Goal: Check status: Check status

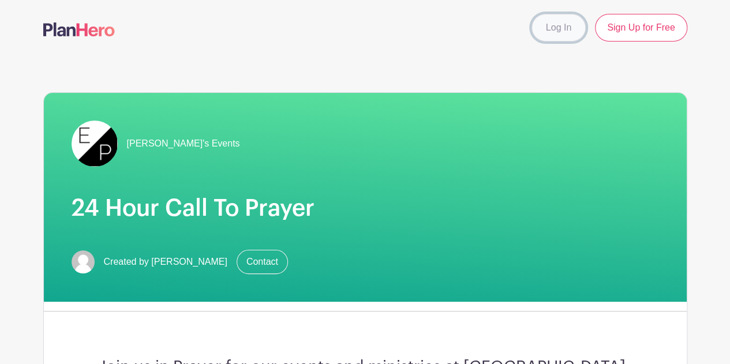
click at [544, 33] on link "Log In" at bounding box center [558, 28] width 54 height 28
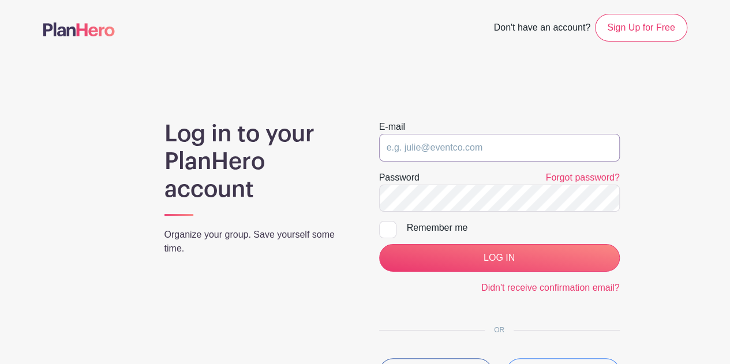
click at [452, 141] on input "email" at bounding box center [499, 148] width 241 height 28
type input "cburchard@epcjax.com"
click at [379, 244] on input "LOG IN" at bounding box center [499, 258] width 241 height 28
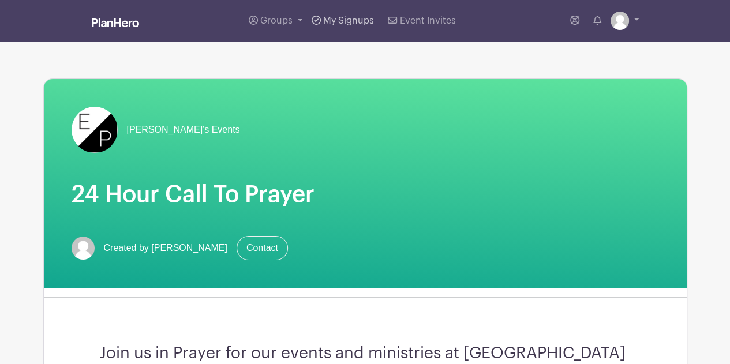
click at [324, 19] on span "My Signups" at bounding box center [348, 20] width 51 height 9
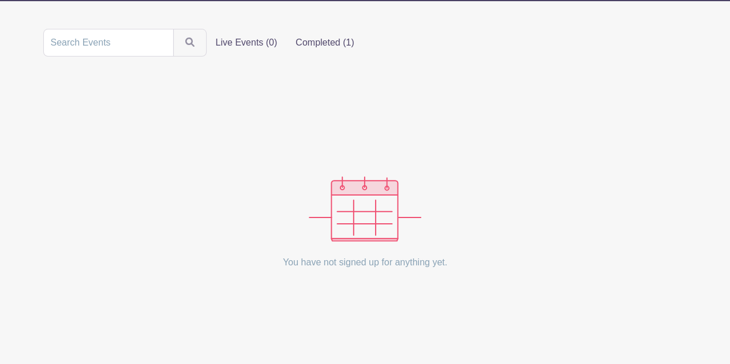
scroll to position [93, 0]
click at [310, 48] on label "Completed (1)" at bounding box center [324, 42] width 77 height 23
click at [0, 0] on input "Completed (1)" at bounding box center [0, 0] width 0 height 0
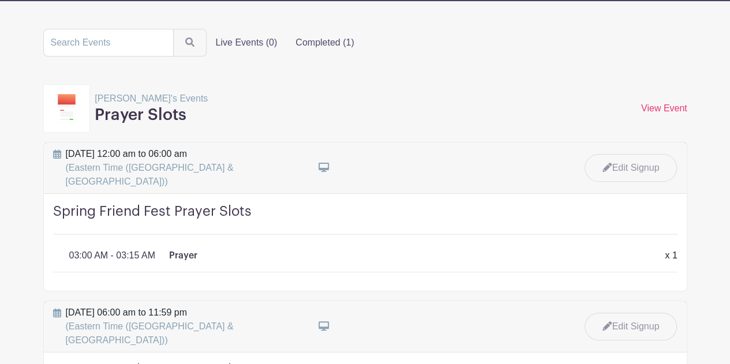
click at [234, 45] on label "Live Events (0)" at bounding box center [247, 42] width 80 height 23
click at [0, 0] on input "Live Events (0)" at bounding box center [0, 0] width 0 height 0
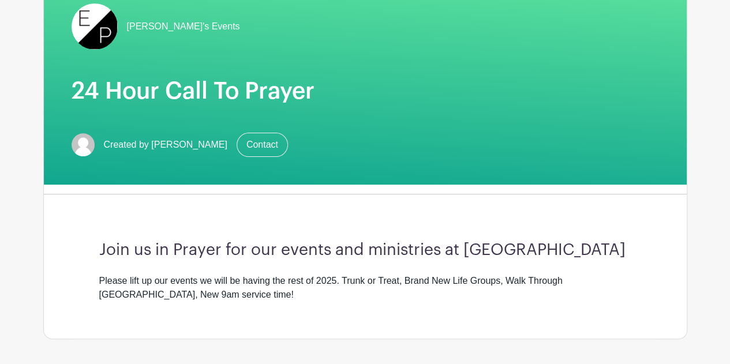
scroll to position [95, 0]
